Goal: Task Accomplishment & Management: Manage account settings

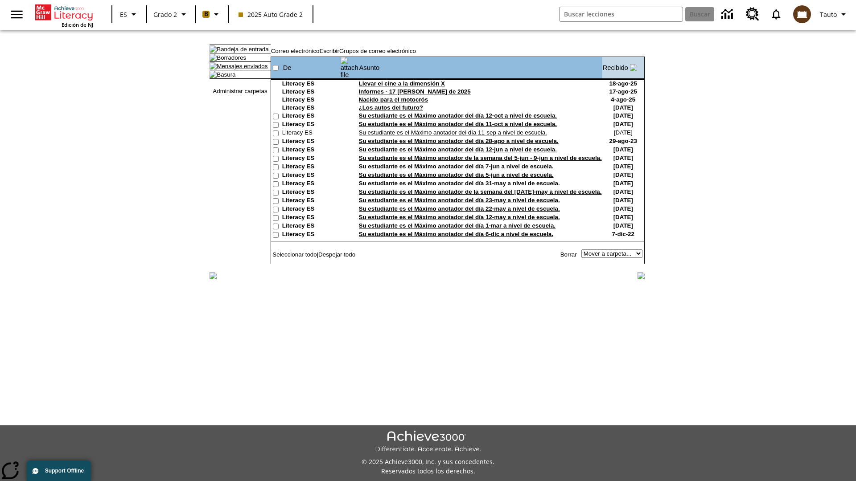
click at [238, 70] on link "Mensajes enviados" at bounding box center [242, 66] width 51 height 7
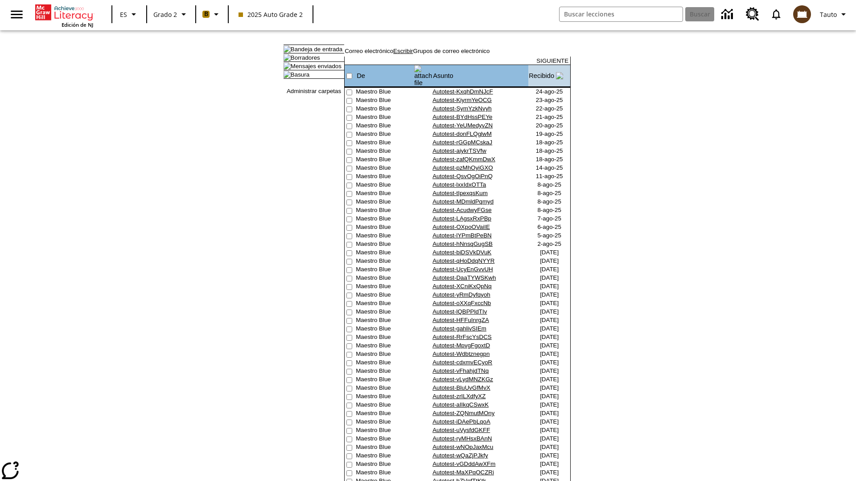
click at [413, 54] on link "Escribir" at bounding box center [403, 51] width 20 height 7
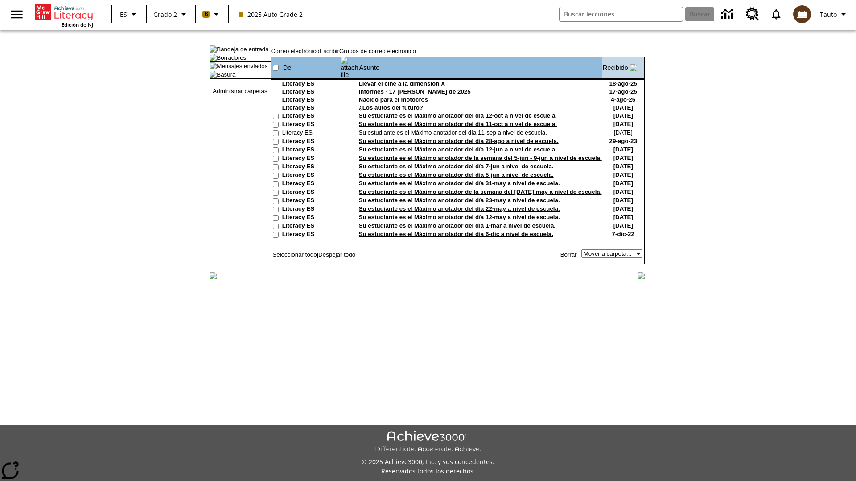
click at [238, 70] on link "Mensajes enviados" at bounding box center [242, 66] width 51 height 7
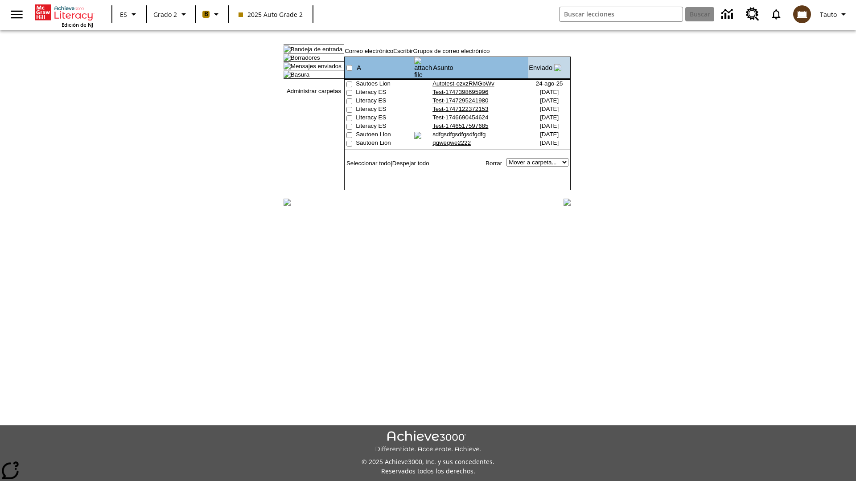
click at [348, 82] on input"] "checkbox" at bounding box center [349, 85] width 6 height 6
checkbox input"] "true"
click at [495, 160] on link "Borrar" at bounding box center [493, 163] width 16 height 7
